Goal: Task Accomplishment & Management: Complete application form

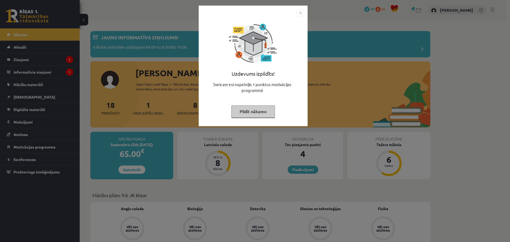
click at [257, 114] on button "Pildīt nākamo" at bounding box center [253, 111] width 44 height 12
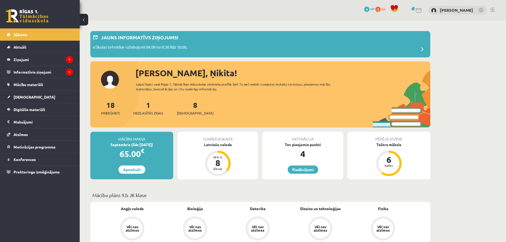
click at [479, 11] on link at bounding box center [480, 10] width 5 height 5
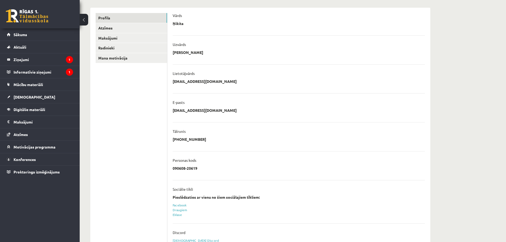
scroll to position [7, 0]
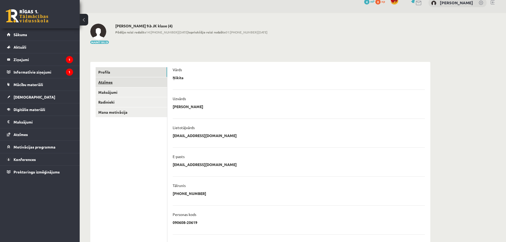
click at [114, 85] on link "Atzīmes" at bounding box center [131, 82] width 71 height 10
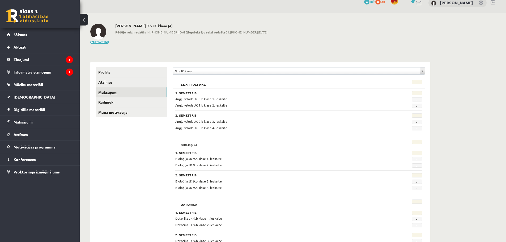
click at [109, 92] on link "Maksājumi" at bounding box center [131, 92] width 71 height 10
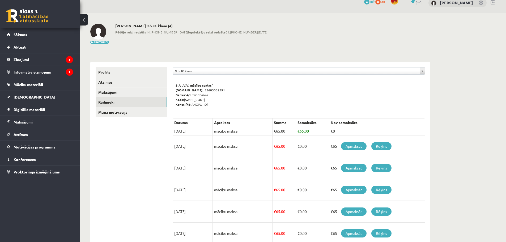
click at [109, 99] on link "Radinieki" at bounding box center [131, 102] width 71 height 10
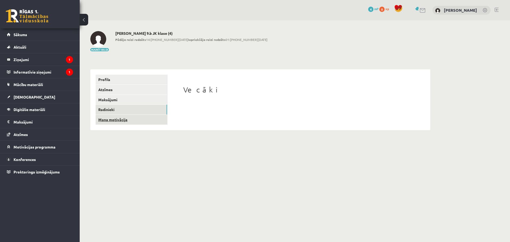
click at [110, 115] on link "Mana motivācija" at bounding box center [131, 120] width 71 height 10
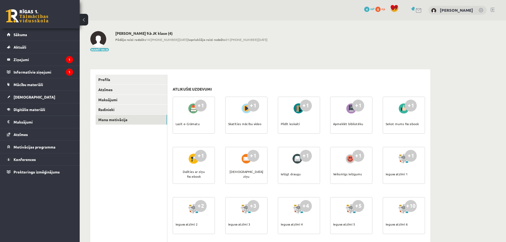
click at [195, 108] on div "+1" at bounding box center [201, 106] width 12 height 12
click at [35, 56] on legend "Ziņojumi 1" at bounding box center [43, 59] width 59 height 12
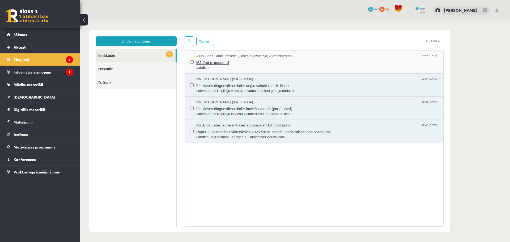
click at [216, 65] on span "Labdien!" at bounding box center [317, 67] width 242 height 5
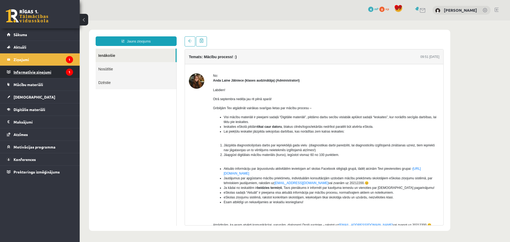
click at [72, 73] on li "Informatīvie ziņojumi 1" at bounding box center [40, 72] width 80 height 13
click at [67, 73] on icon "1" at bounding box center [69, 71] width 7 height 7
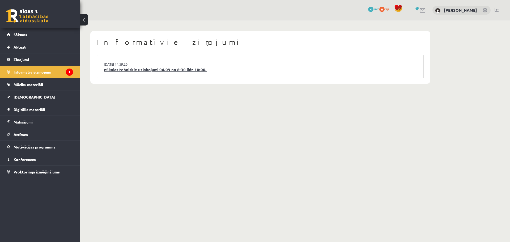
click at [125, 70] on link "eSkolas tehniskie uzlabojumi 04.09 no 8:30 līdz 10:00." at bounding box center [260, 70] width 313 height 6
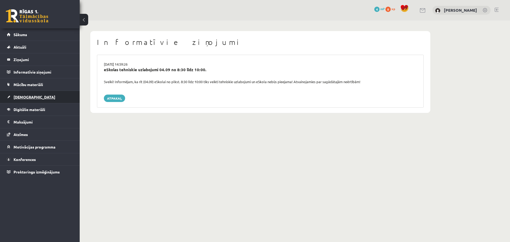
click at [29, 101] on link "[DEMOGRAPHIC_DATA]" at bounding box center [40, 97] width 66 height 12
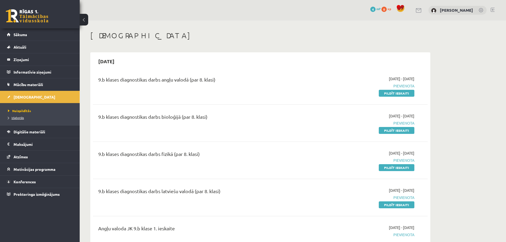
click at [8, 118] on span "Izlabotās" at bounding box center [16, 117] width 16 height 4
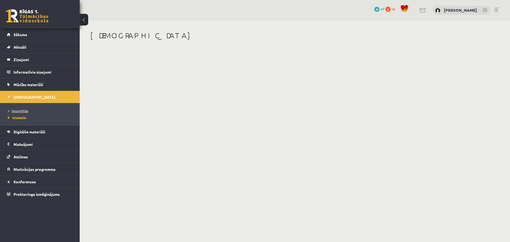
click at [12, 110] on span "Neizpildītās" at bounding box center [18, 111] width 20 height 4
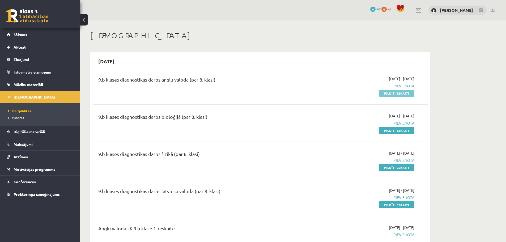
click at [397, 95] on link "Pildīt ieskaiti" at bounding box center [397, 93] width 36 height 7
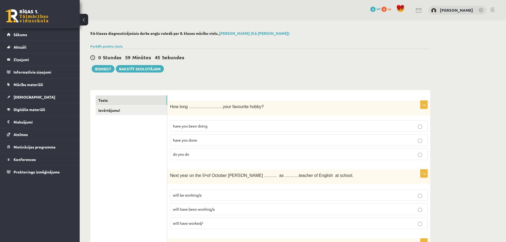
click at [409, 128] on p "have you been doing" at bounding box center [299, 126] width 252 height 6
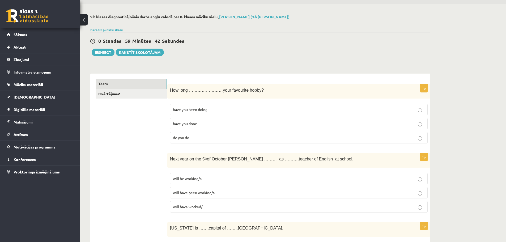
scroll to position [106, 0]
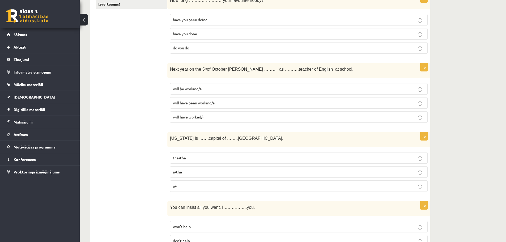
click at [202, 92] on label "will be working/a" at bounding box center [299, 88] width 258 height 11
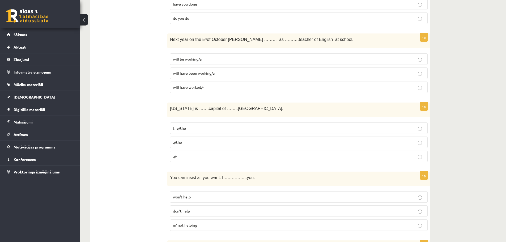
scroll to position [142, 0]
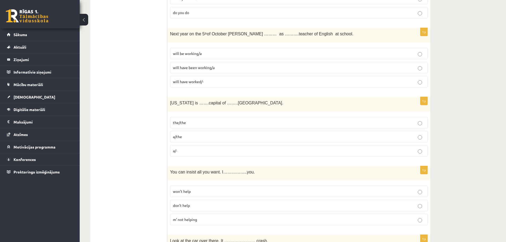
click at [189, 123] on p "the/the" at bounding box center [299, 123] width 252 height 6
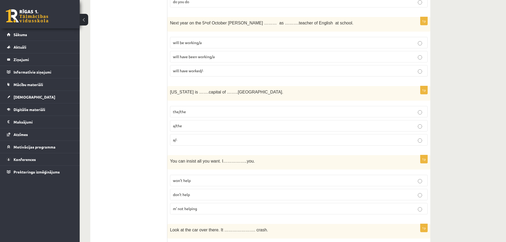
scroll to position [177, 0]
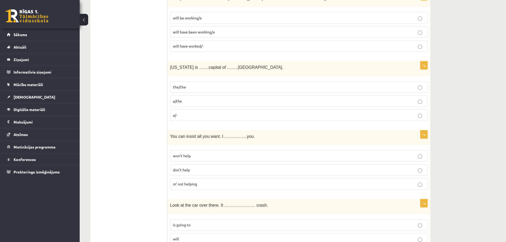
click at [196, 155] on p "won’t help" at bounding box center [299, 156] width 252 height 6
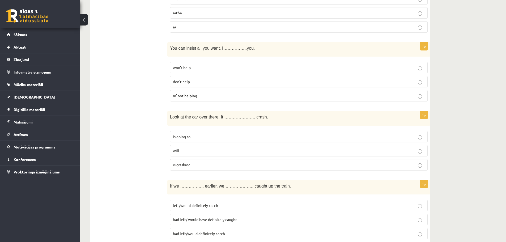
scroll to position [283, 0]
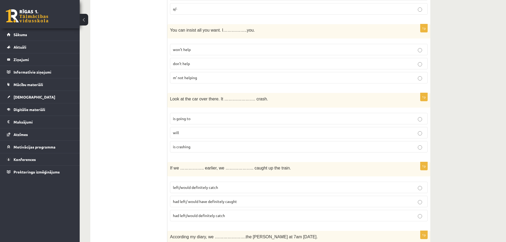
click at [194, 118] on p "is going to" at bounding box center [299, 119] width 252 height 6
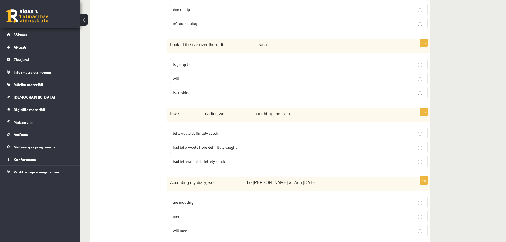
scroll to position [354, 0]
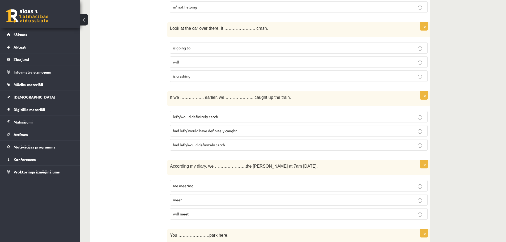
click at [203, 133] on span "had left/ would have definitely caught" at bounding box center [205, 130] width 64 height 5
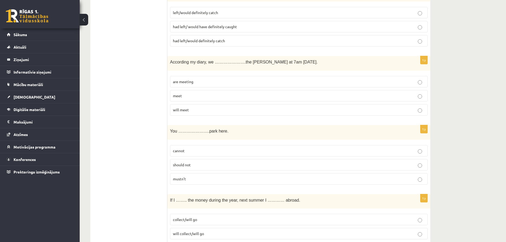
scroll to position [460, 0]
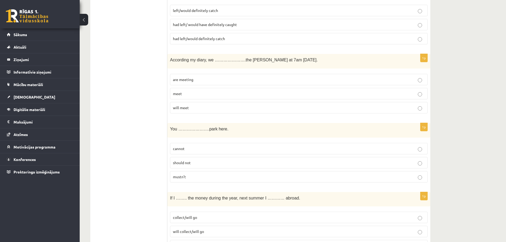
click at [198, 82] on p "are meeting" at bounding box center [299, 80] width 252 height 6
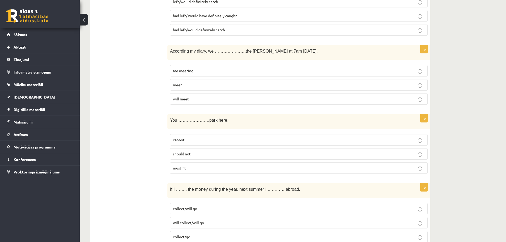
scroll to position [496, 0]
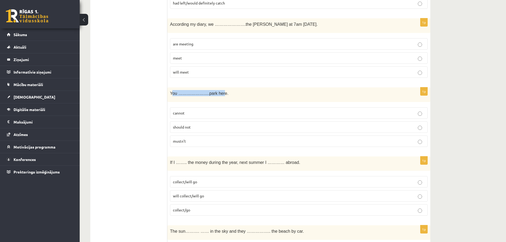
drag, startPoint x: 172, startPoint y: 94, endPoint x: 214, endPoint y: 94, distance: 41.9
click at [214, 94] on span "You ………………….park here." at bounding box center [199, 93] width 58 height 5
click at [199, 113] on p "cannot" at bounding box center [299, 113] width 252 height 6
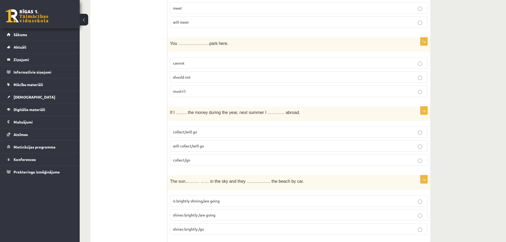
scroll to position [566, 0]
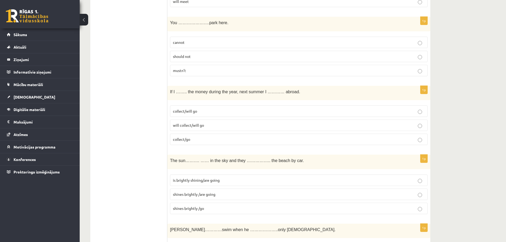
click at [203, 111] on p "collect/will go" at bounding box center [299, 111] width 252 height 6
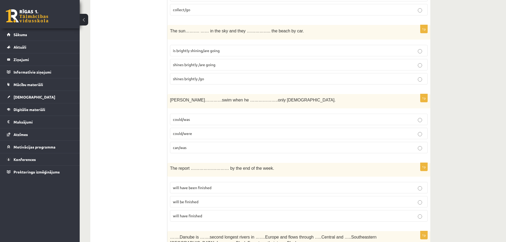
scroll to position [688, 0]
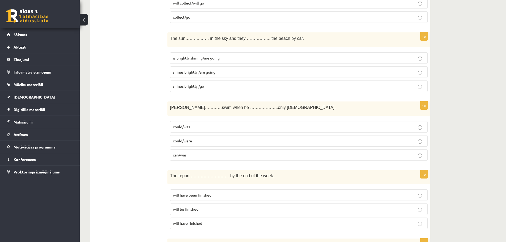
click at [176, 71] on span "shines brightly /are going" at bounding box center [194, 72] width 42 height 5
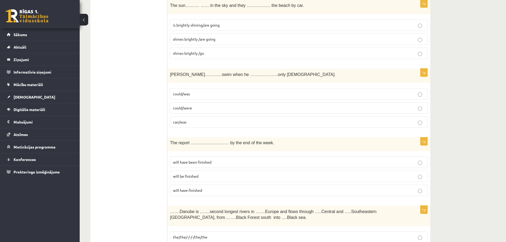
scroll to position [724, 0]
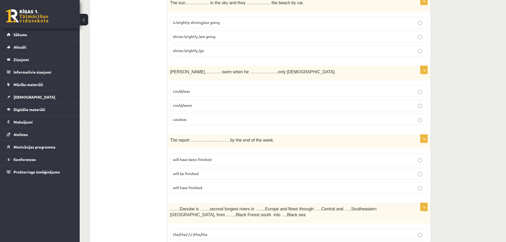
click at [185, 95] on label "could/was" at bounding box center [299, 90] width 258 height 11
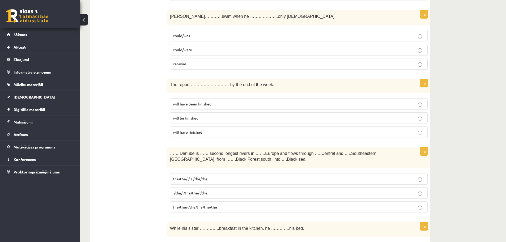
scroll to position [780, 0]
click at [182, 121] on label "will be finished" at bounding box center [299, 117] width 258 height 11
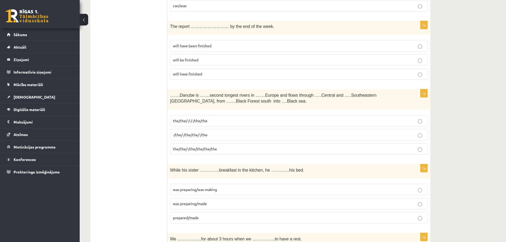
scroll to position [816, 0]
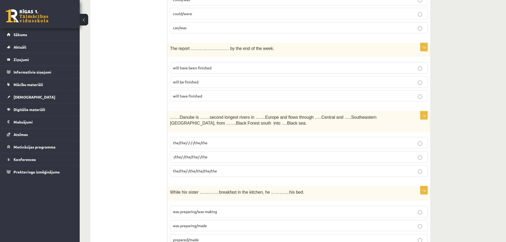
click at [206, 145] on span "the/the/-/-/-/the/the" at bounding box center [190, 142] width 35 height 5
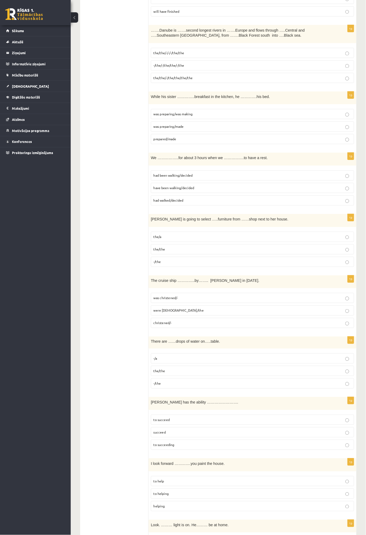
scroll to position [899, 0]
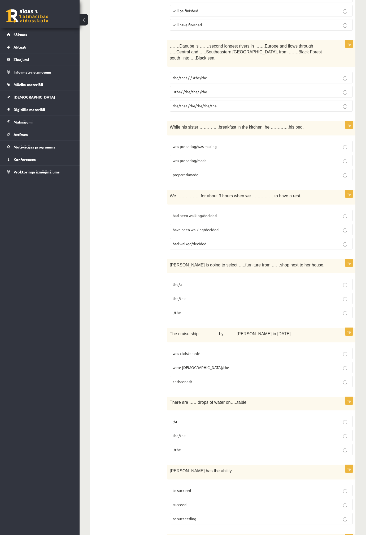
drag, startPoint x: 104, startPoint y: 138, endPoint x: 139, endPoint y: 188, distance: 61.2
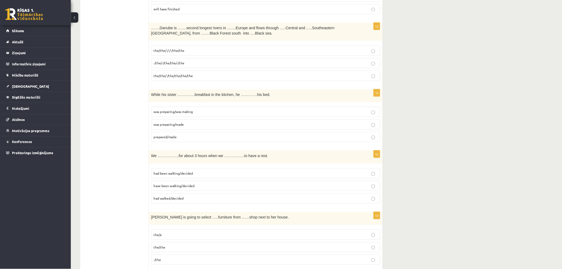
scroll to position [901, 0]
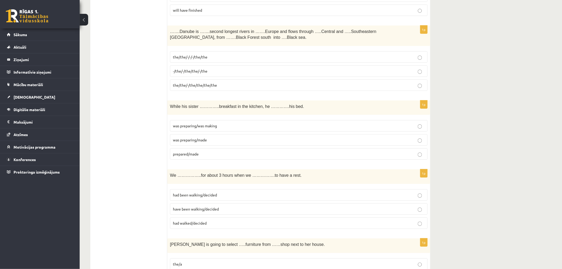
click at [203, 142] on span "was preparing/made" at bounding box center [190, 139] width 34 height 5
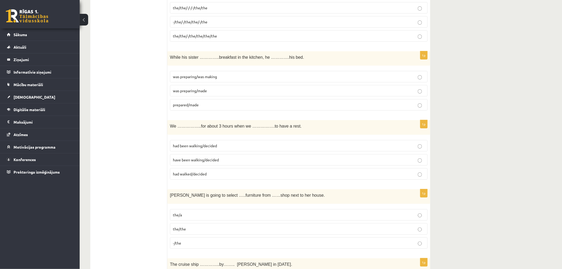
scroll to position [980, 0]
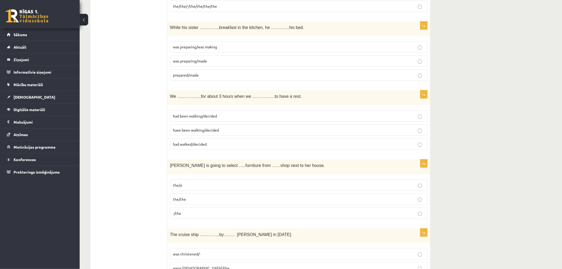
click at [203, 118] on span "had been walking/decided" at bounding box center [195, 115] width 44 height 5
click at [203, 119] on p "had been walking/decided" at bounding box center [299, 116] width 252 height 6
click at [202, 119] on p "had been walking/decided" at bounding box center [299, 116] width 252 height 6
click at [141, 120] on ul "Tests Izvērtējums!" at bounding box center [132, 116] width 72 height 2002
click at [187, 213] on p "-/the" at bounding box center [299, 213] width 252 height 6
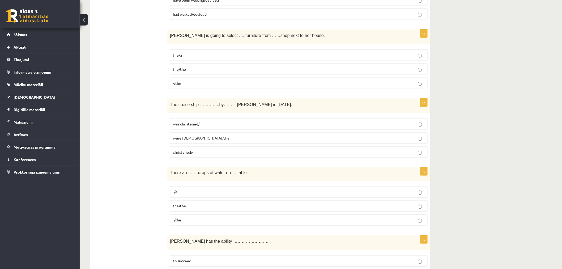
scroll to position [1137, 0]
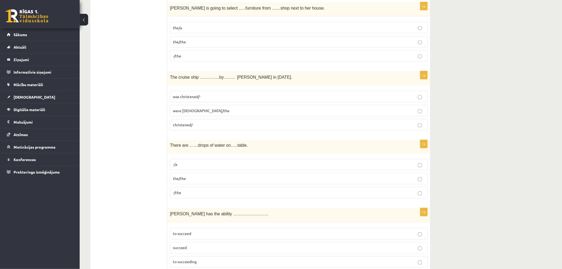
click at [201, 102] on label "was christened/-" at bounding box center [299, 96] width 258 height 11
click at [192, 198] on label "-/the" at bounding box center [299, 192] width 258 height 11
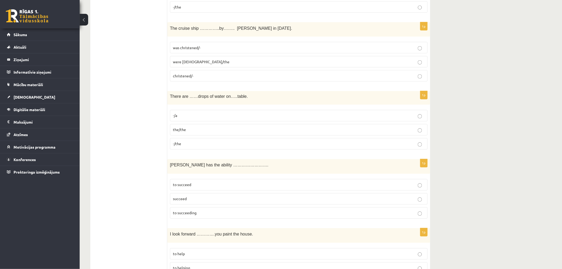
scroll to position [1216, 0]
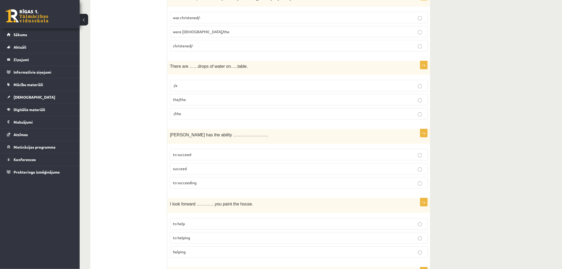
click at [195, 155] on p "to succeed" at bounding box center [299, 155] width 252 height 6
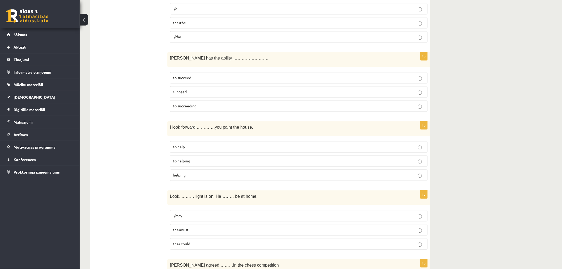
scroll to position [1295, 0]
click at [180, 160] on span "to helping" at bounding box center [181, 159] width 17 height 5
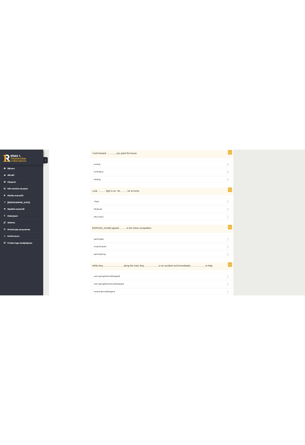
scroll to position [1413, 0]
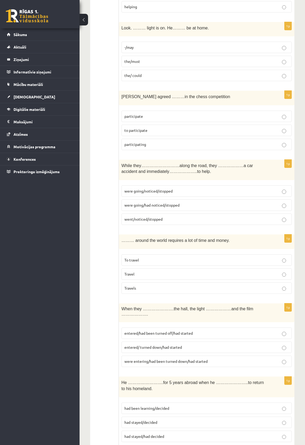
drag, startPoint x: 88, startPoint y: 179, endPoint x: 89, endPoint y: 172, distance: 8.1
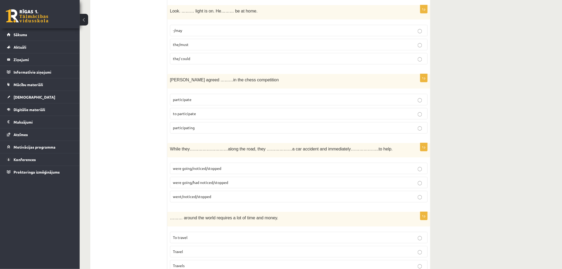
scroll to position [1482, 0]
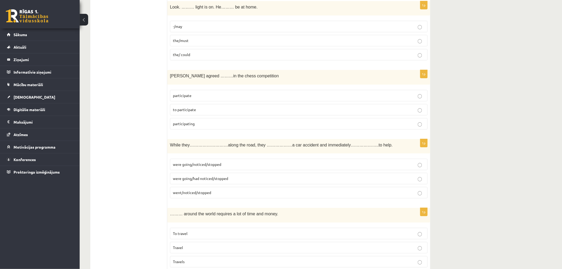
click at [181, 45] on label "the/must" at bounding box center [299, 40] width 258 height 11
click at [196, 111] on p "to participate" at bounding box center [299, 110] width 252 height 6
click at [194, 167] on p "were going/noticed/stopped" at bounding box center [299, 164] width 252 height 6
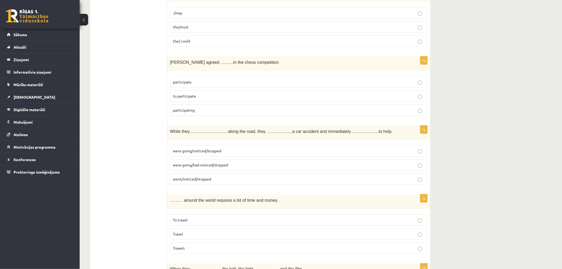
scroll to position [1522, 0]
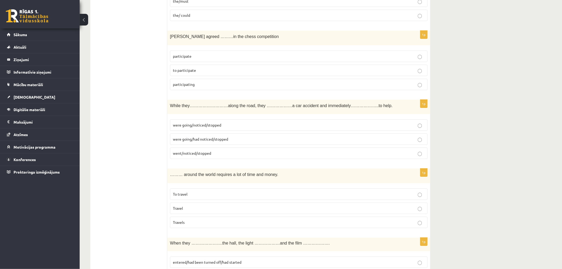
click at [190, 213] on label "Travel" at bounding box center [299, 207] width 258 height 11
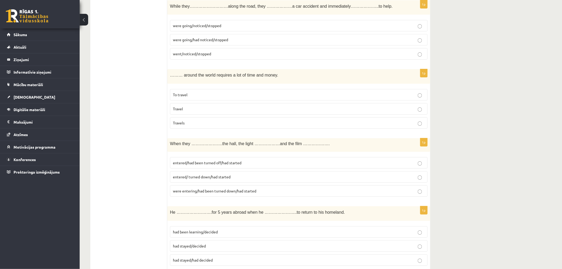
scroll to position [1679, 0]
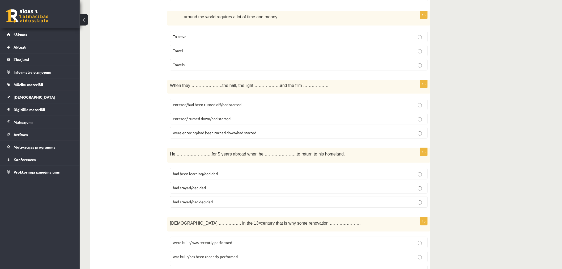
click at [211, 107] on p "entered/had been turned off/had started" at bounding box center [299, 105] width 252 height 6
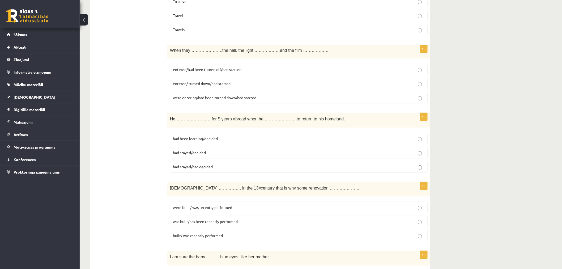
scroll to position [1718, 0]
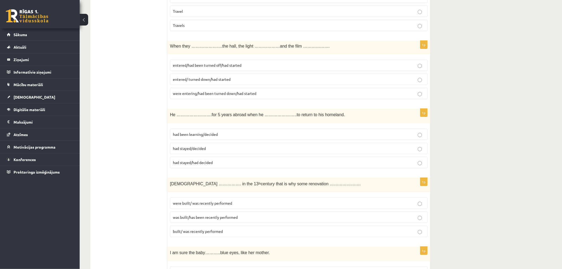
click at [214, 151] on p "had stayed/decided" at bounding box center [299, 148] width 252 height 6
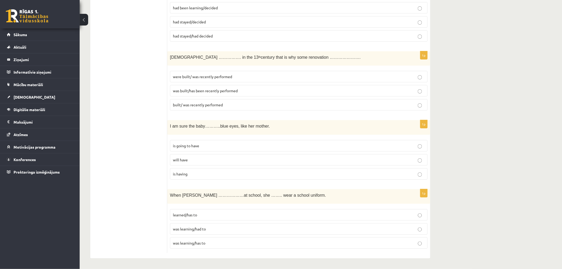
scroll to position [1848, 0]
click at [193, 91] on span "was built/has been recently performed" at bounding box center [205, 90] width 65 height 5
drag, startPoint x: 166, startPoint y: 126, endPoint x: 259, endPoint y: 126, distance: 92.7
click at [259, 126] on p "I am sure the baby………..blue eyes, like her mother." at bounding box center [285, 126] width 231 height 6
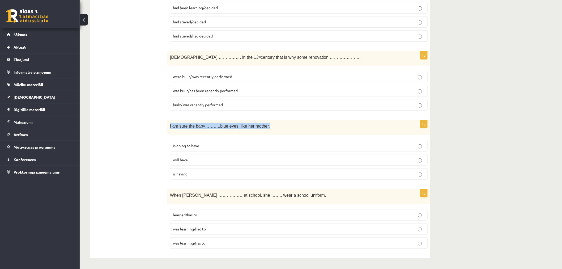
drag, startPoint x: 262, startPoint y: 126, endPoint x: 168, endPoint y: 126, distance: 94.0
click at [168, 126] on div "I am sure the baby………..blue eyes, like her mother." at bounding box center [298, 127] width 263 height 15
copy span "I am sure the baby………..blue eyes, like her mother."
drag, startPoint x: 170, startPoint y: 147, endPoint x: 201, endPoint y: 169, distance: 37.9
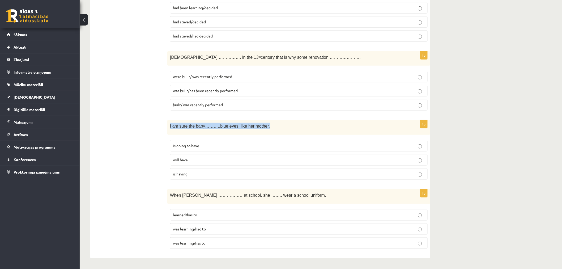
drag, startPoint x: 203, startPoint y: 184, endPoint x: 178, endPoint y: 169, distance: 29.7
click at [191, 182] on div "1p I am sure the baby………..blue eyes, like her mother. is going to have will hav…" at bounding box center [298, 152] width 263 height 64
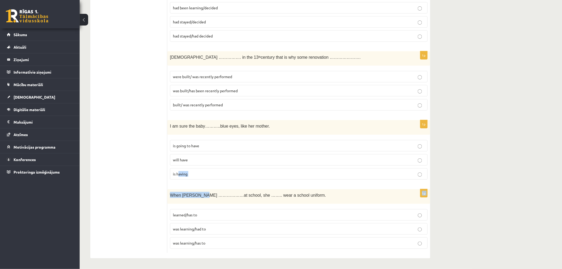
click at [193, 180] on fieldset "is going to have will have is having" at bounding box center [299, 159] width 258 height 44
click at [194, 180] on fieldset "is going to have will have is having" at bounding box center [299, 159] width 258 height 44
click at [206, 181] on div "1p I am sure the baby………..blue eyes, like her mother. is going to have will hav…" at bounding box center [298, 152] width 263 height 64
drag, startPoint x: 187, startPoint y: 172, endPoint x: 170, endPoint y: 146, distance: 30.9
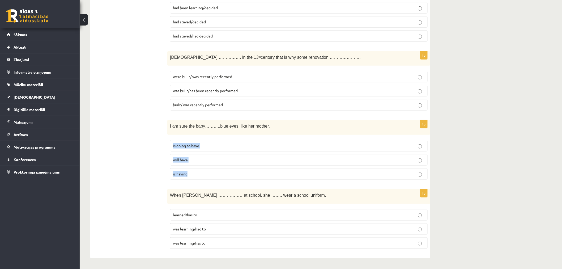
click at [170, 146] on fieldset "is going to have will have is having" at bounding box center [299, 159] width 258 height 44
copy fieldset "is going to have will have is having"
click at [176, 160] on span "will have" at bounding box center [180, 159] width 15 height 5
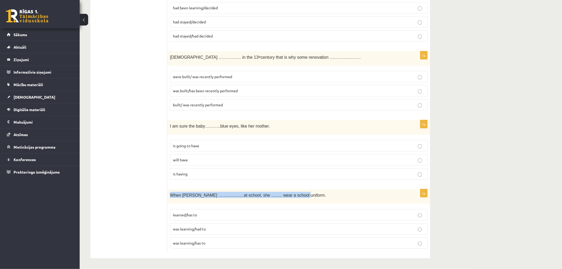
drag, startPoint x: 286, startPoint y: 195, endPoint x: 170, endPoint y: 200, distance: 115.9
click at [170, 200] on div "When [PERSON_NAME] ………………at school, she …….. wear a school uniform." at bounding box center [298, 196] width 263 height 15
copy span "When [PERSON_NAME] ………………at school, she …….. wear a school uniform."
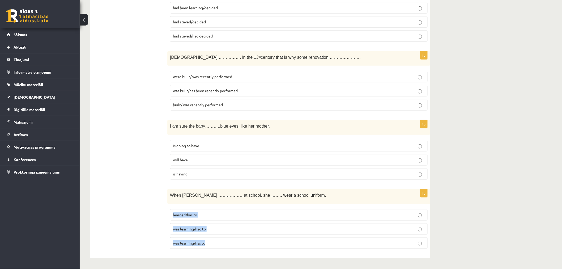
drag, startPoint x: 213, startPoint y: 242, endPoint x: 173, endPoint y: 214, distance: 48.4
click at [173, 214] on fieldset "learned/has to was learning/had to was learning/has to" at bounding box center [299, 228] width 258 height 44
copy fieldset "learned/has to was learning/had to was learning/has to"
click at [185, 232] on label "was learning/had to" at bounding box center [299, 228] width 258 height 11
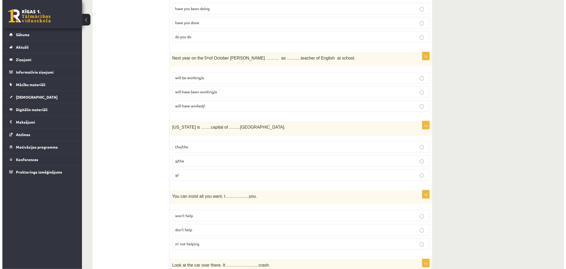
scroll to position [0, 0]
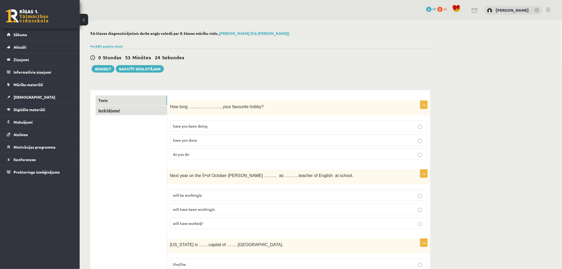
click at [139, 110] on link "Izvērtējums!" at bounding box center [131, 110] width 71 height 10
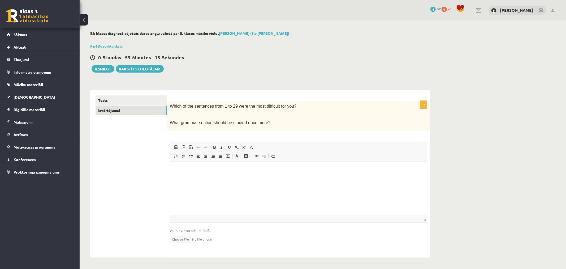
drag, startPoint x: 269, startPoint y: 125, endPoint x: 171, endPoint y: 108, distance: 100.0
click at [171, 108] on div "Which of the sentences from 1 to 29 were the most difficult for you? What gramm…" at bounding box center [298, 116] width 263 height 30
copy div "Which of the sentences from 1 to 29 were the most difficult for you? What gramm…"
click at [221, 170] on p "Визуальный текстовый редактор, wiswyg-editor-user-answer-47024914048640" at bounding box center [298, 170] width 246 height 6
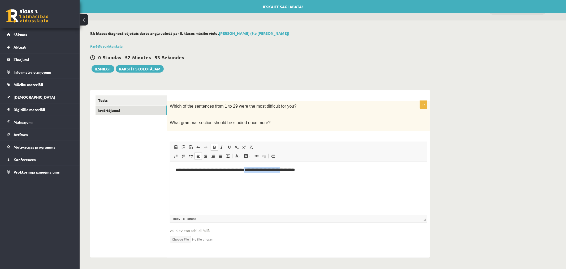
drag, startPoint x: 297, startPoint y: 170, endPoint x: 255, endPoint y: 177, distance: 42.5
click at [255, 177] on html "**********" at bounding box center [298, 169] width 257 height 16
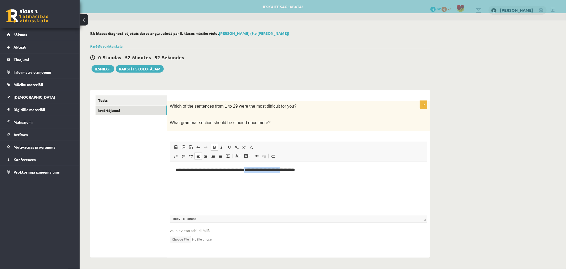
click at [214, 147] on span at bounding box center [214, 147] width 4 height 4
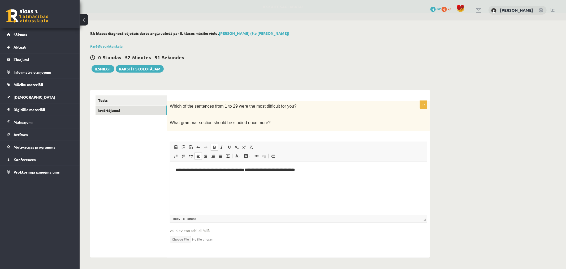
click at [350, 175] on html "**********" at bounding box center [298, 169] width 257 height 16
click at [322, 169] on p "**********" at bounding box center [298, 170] width 246 height 6
drag, startPoint x: 322, startPoint y: 169, endPoint x: 295, endPoint y: 170, distance: 26.3
click at [327, 170] on p "**********" at bounding box center [298, 170] width 246 height 6
drag, startPoint x: 297, startPoint y: 170, endPoint x: 255, endPoint y: 174, distance: 41.9
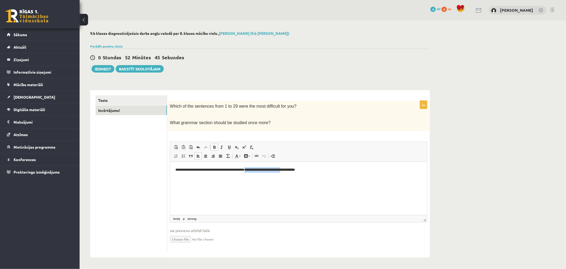
click at [255, 174] on html "**********" at bounding box center [298, 169] width 257 height 16
drag, startPoint x: 356, startPoint y: 172, endPoint x: 254, endPoint y: 177, distance: 102.3
click at [254, 177] on html "**********" at bounding box center [298, 169] width 257 height 16
click at [304, 170] on p "**********" at bounding box center [298, 170] width 246 height 6
drag, startPoint x: 335, startPoint y: 164, endPoint x: 321, endPoint y: 166, distance: 14.0
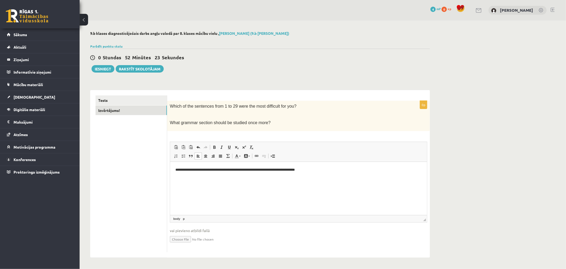
click at [330, 164] on html "**********" at bounding box center [298, 169] width 257 height 16
drag, startPoint x: 232, startPoint y: 181, endPoint x: 243, endPoint y: 181, distance: 11.4
click at [243, 181] on p "**********" at bounding box center [298, 175] width 246 height 16
copy p "********"
click at [264, 180] on p "**********" at bounding box center [298, 175] width 246 height 16
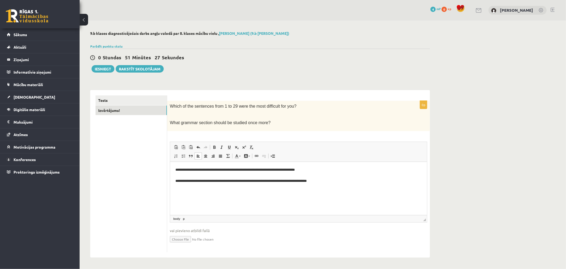
click at [445, 174] on div "9.b klases diagnosticējošais darbs angļu valodā par 8. klases mācību vielu , Ņi…" at bounding box center [323, 143] width 487 height 247
drag, startPoint x: 150, startPoint y: 217, endPoint x: 139, endPoint y: 197, distance: 22.6
click at [149, 216] on ul "Tests Izvērtējums!" at bounding box center [132, 173] width 72 height 157
click at [103, 97] on link "Tests" at bounding box center [131, 100] width 71 height 10
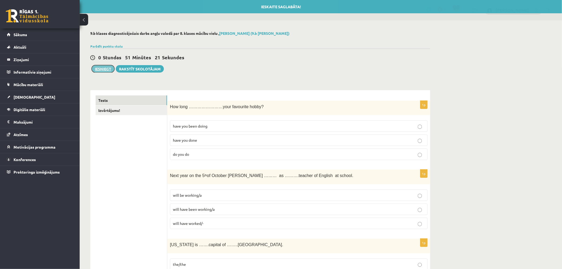
click at [101, 70] on button "Iesniegt" at bounding box center [103, 68] width 23 height 7
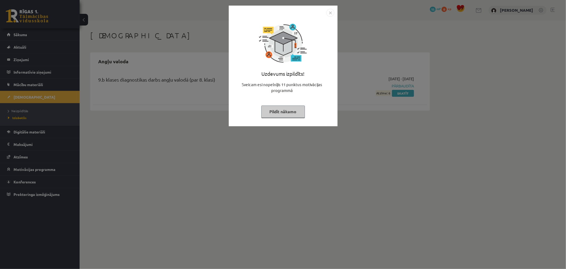
click at [330, 15] on img "Close" at bounding box center [331, 13] width 8 height 8
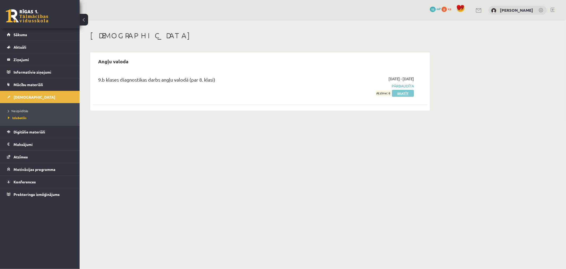
click at [397, 94] on link "Skatīt" at bounding box center [403, 93] width 22 height 7
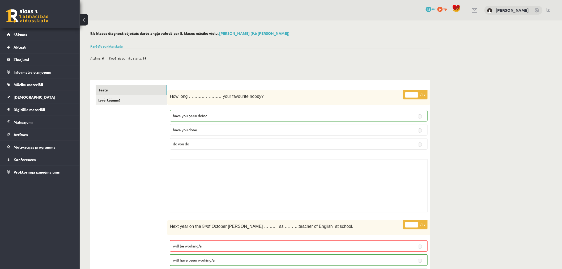
drag, startPoint x: 437, startPoint y: 136, endPoint x: 434, endPoint y: 136, distance: 3.2
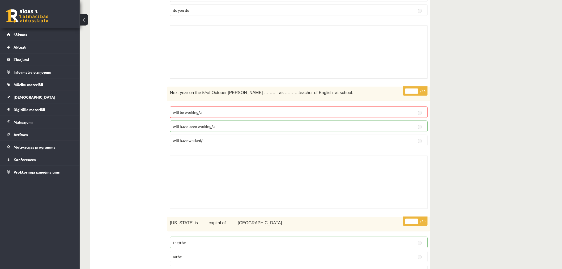
scroll to position [136, 0]
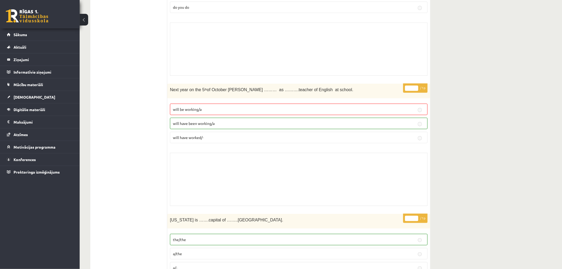
click at [259, 108] on p "will be working/a" at bounding box center [299, 109] width 252 height 6
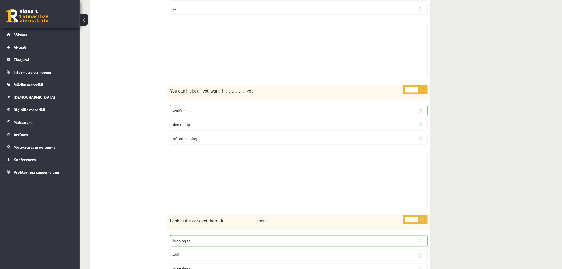
scroll to position [0, 0]
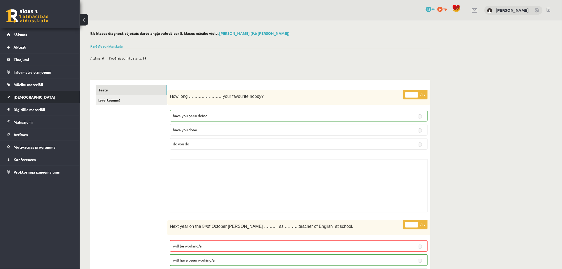
click at [29, 97] on link "[DEMOGRAPHIC_DATA]" at bounding box center [40, 97] width 66 height 12
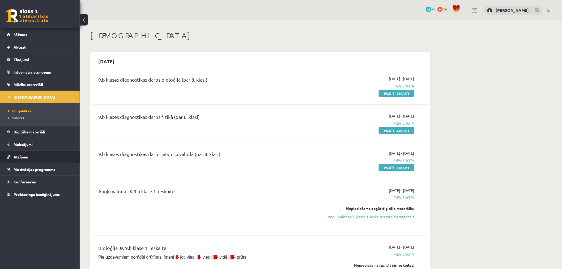
click at [28, 158] on span "Atzīmes" at bounding box center [21, 156] width 14 height 5
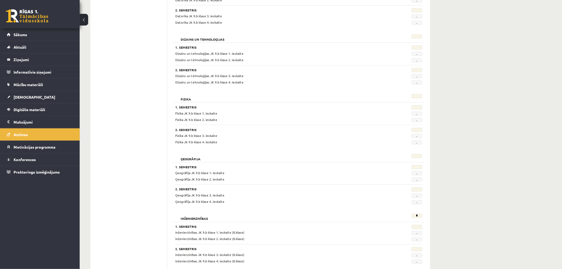
scroll to position [236, 0]
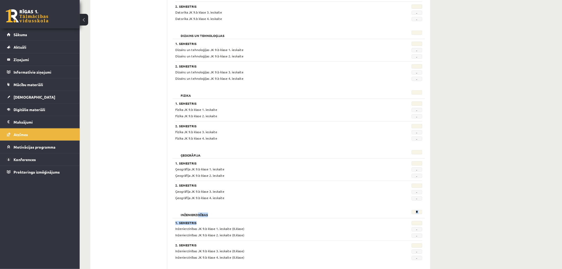
drag, startPoint x: 199, startPoint y: 213, endPoint x: 360, endPoint y: 224, distance: 161.2
click at [359, 224] on div "Inženierzinības * 1. Semestris Inženierzinības JK 9.b [PERSON_NAME] 1. ieskaite…" at bounding box center [299, 235] width 252 height 57
click at [327, 212] on div "Inženierzinības" at bounding box center [277, 213] width 212 height 7
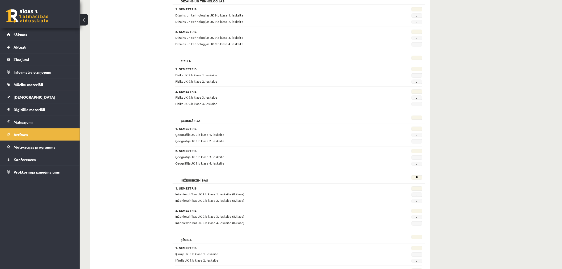
scroll to position [275, 0]
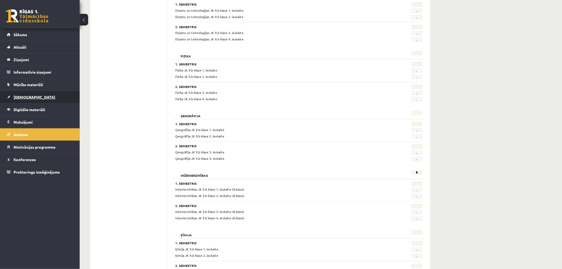
click at [28, 91] on link "[DEMOGRAPHIC_DATA]" at bounding box center [40, 97] width 66 height 12
